Goal: Task Accomplishment & Management: Manage account settings

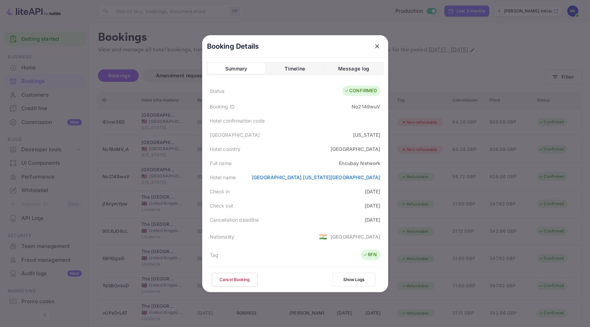
scroll to position [182, 0]
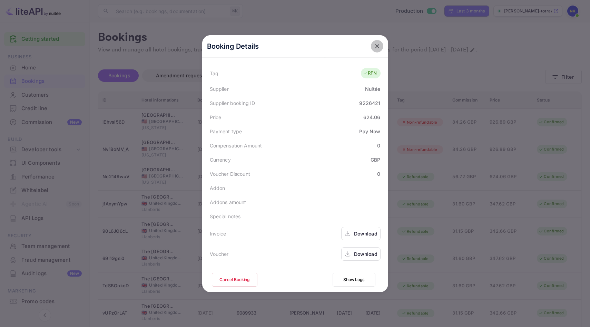
click at [376, 44] on icon "close" at bounding box center [377, 46] width 7 height 7
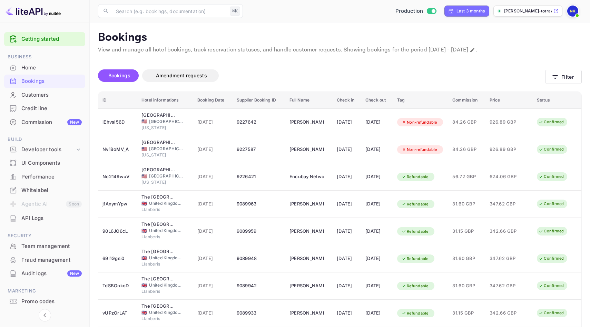
click at [36, 70] on div "Home" at bounding box center [51, 68] width 60 height 8
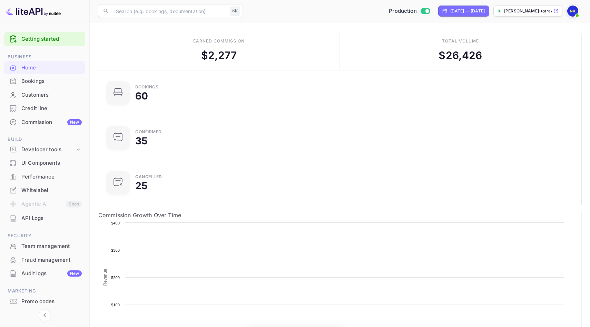
click at [40, 81] on div "Bookings" at bounding box center [51, 81] width 60 height 8
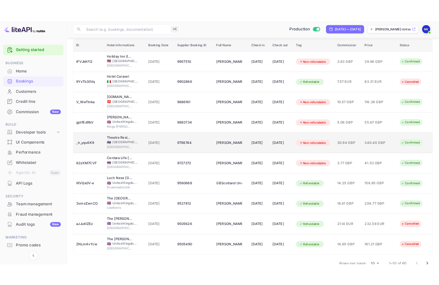
scroll to position [84, 0]
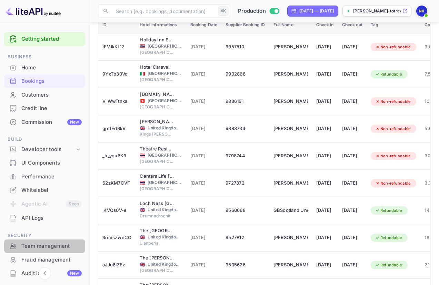
click at [59, 246] on div "Team management" at bounding box center [51, 246] width 60 height 8
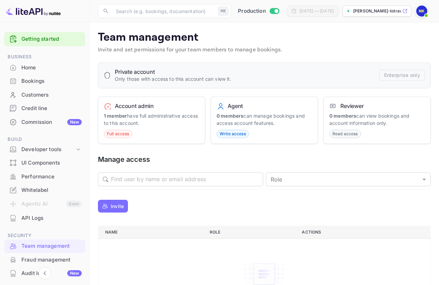
click at [116, 203] on p "Invite" at bounding box center [117, 206] width 13 height 7
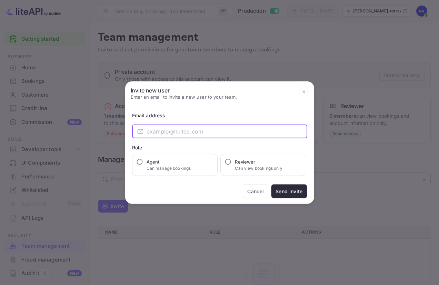
click at [199, 129] on input "email" at bounding box center [227, 132] width 161 height 14
type input "[EMAIL_ADDRESS][PERSON_NAME][DOMAIN_NAME]"
click at [246, 158] on h6 "Reviewer" at bounding box center [258, 161] width 47 height 7
click at [232, 158] on input "Reviewer Can view bookings only" at bounding box center [228, 161] width 7 height 7
radio input "true"
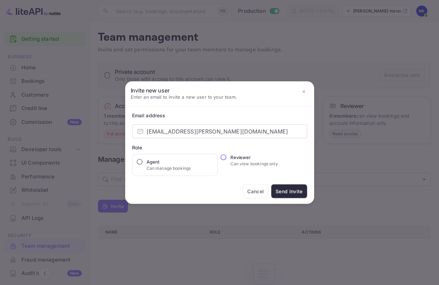
click at [285, 189] on button "Send Invite" at bounding box center [289, 191] width 36 height 14
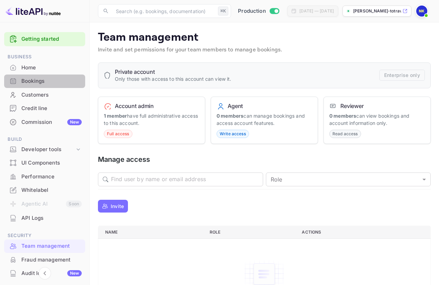
click at [55, 78] on div "Bookings" at bounding box center [51, 81] width 60 height 8
